Goal: Transaction & Acquisition: Purchase product/service

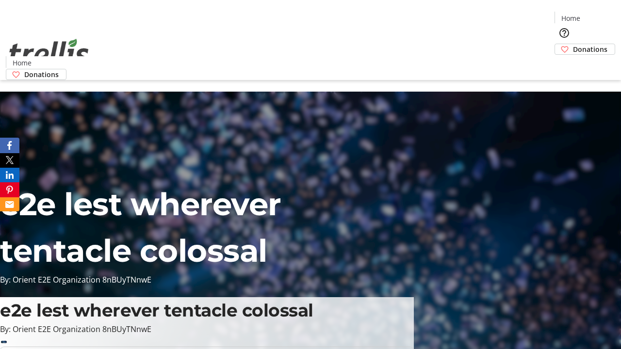
click at [573, 44] on span "Donations" at bounding box center [590, 49] width 34 height 10
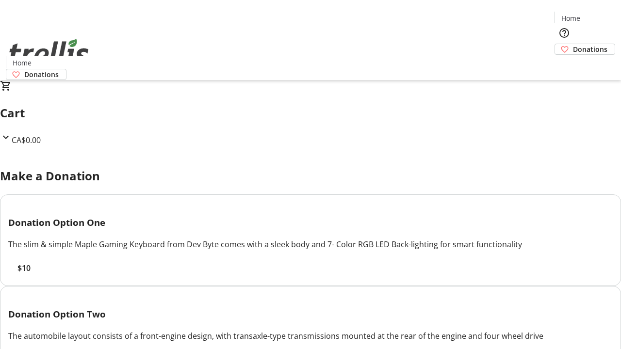
select select "CA"
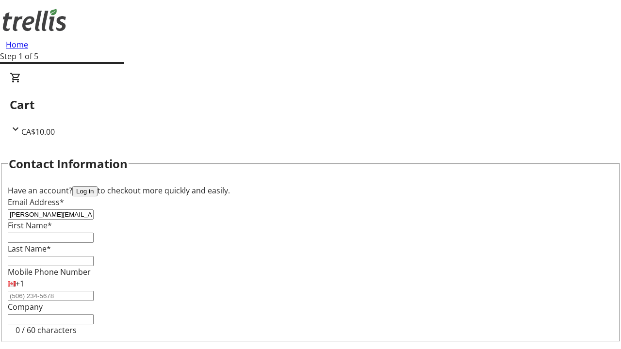
type input "[PERSON_NAME][EMAIL_ADDRESS][DOMAIN_NAME]"
type input "[PERSON_NAME]"
type input "[STREET_ADDRESS][PERSON_NAME]"
type input "Kelowna"
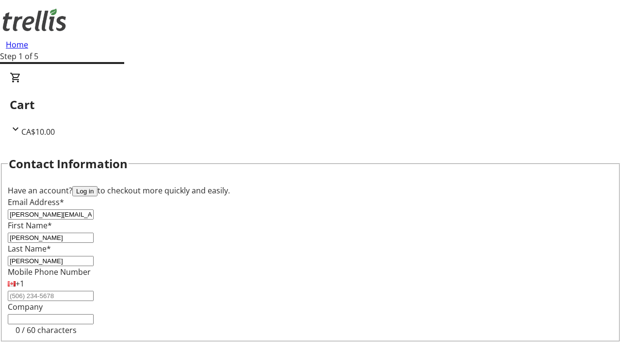
select select "BC"
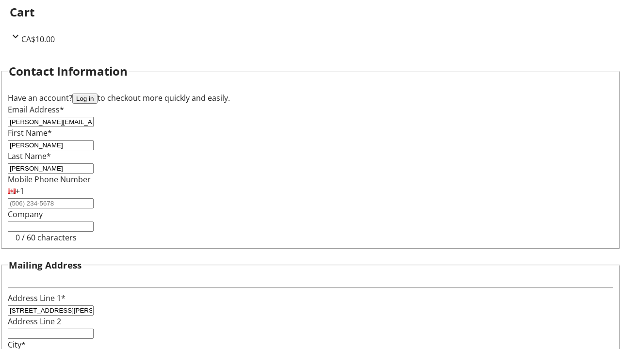
type input "Kelowna"
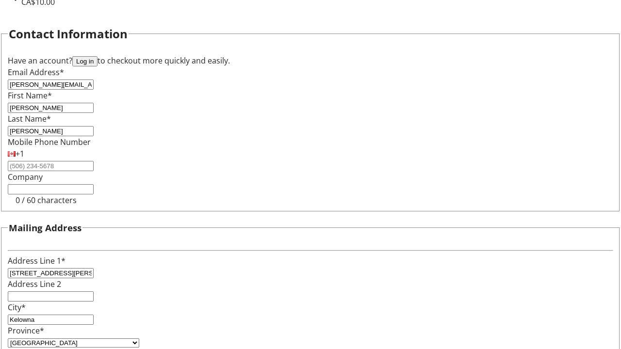
type input "V1Y 0C2"
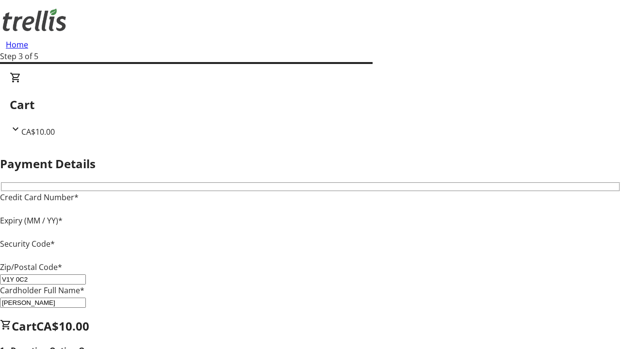
type input "V1Y 0C2"
